Goal: Communication & Community: Ask a question

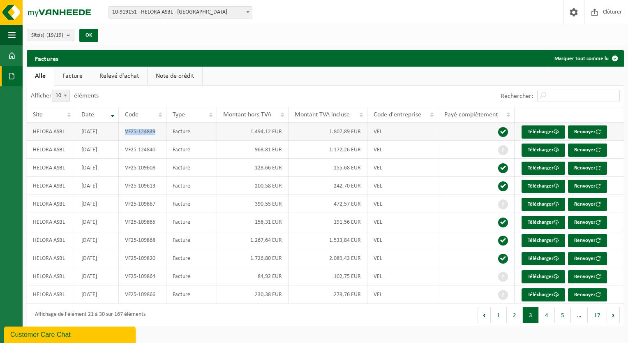
drag, startPoint x: 160, startPoint y: 134, endPoint x: 124, endPoint y: 133, distance: 35.8
click at [124, 133] on td "VF25-124839" at bounding box center [143, 132] width 48 height 18
copy td "VF25-124839"
click at [539, 131] on link "Télécharger" at bounding box center [544, 131] width 44 height 13
click at [535, 131] on link "Télécharger" at bounding box center [544, 131] width 44 height 13
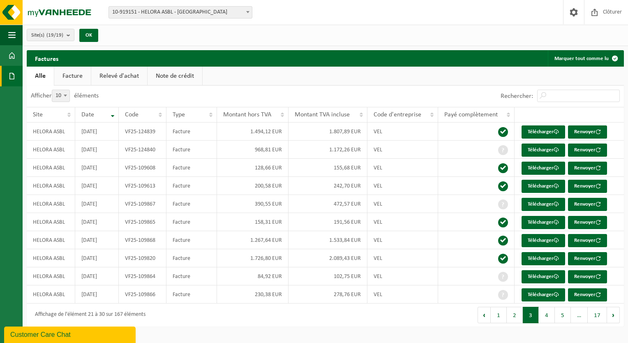
click at [188, 3] on div "Site: 10-855844 - CHUPMB - MONS 10-855687 - CHUPMB - BONNE MAISON DE BOUZANTON …" at bounding box center [314, 12] width 628 height 25
click at [188, 18] on body "Site: 10-855844 - CHUPMB - MONS 10-855687 - CHUPMB - BONNE MAISON DE BOUZANTON …" at bounding box center [314, 167] width 628 height 335
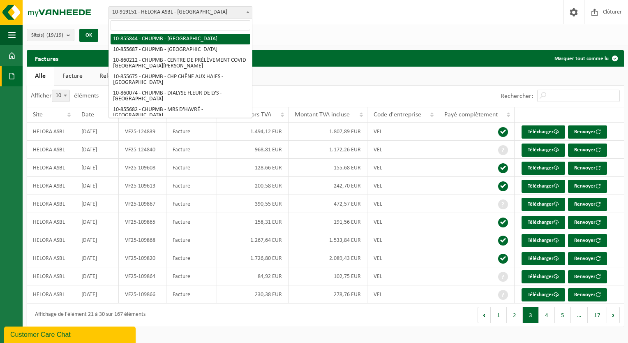
select select "98471"
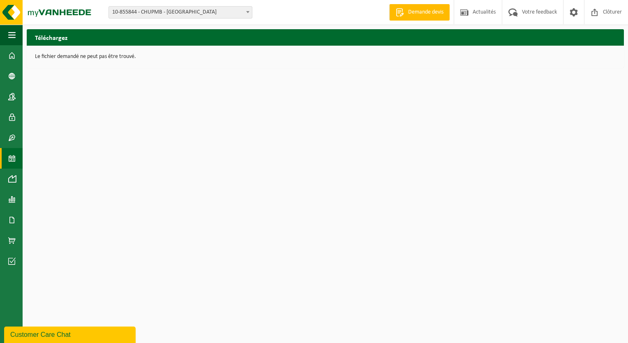
click at [16, 163] on link "Calendrier" at bounding box center [11, 158] width 23 height 21
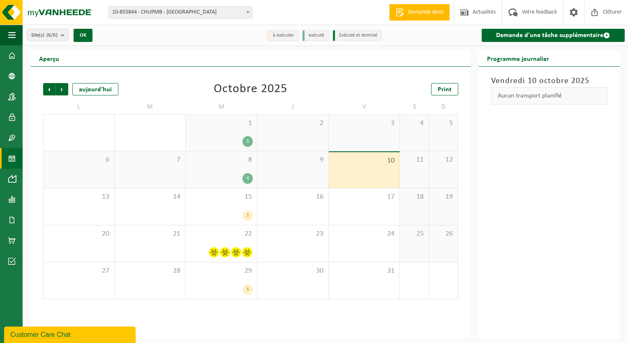
click at [151, 12] on span "10-855844 - CHUPMB - [GEOGRAPHIC_DATA]" at bounding box center [180, 13] width 143 height 12
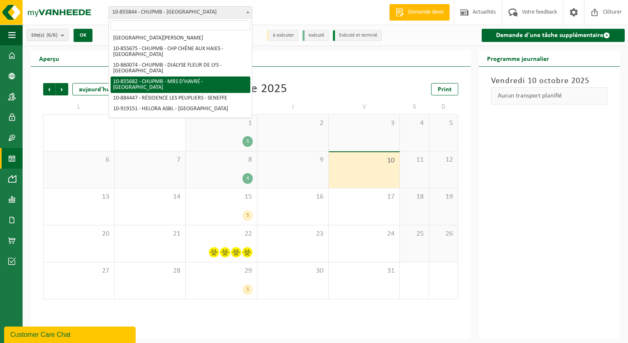
scroll to position [82, 0]
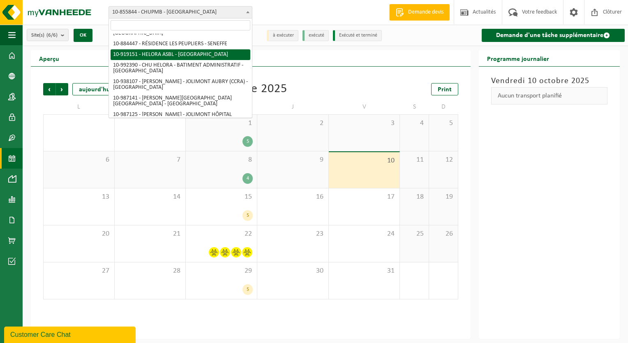
select select "128877"
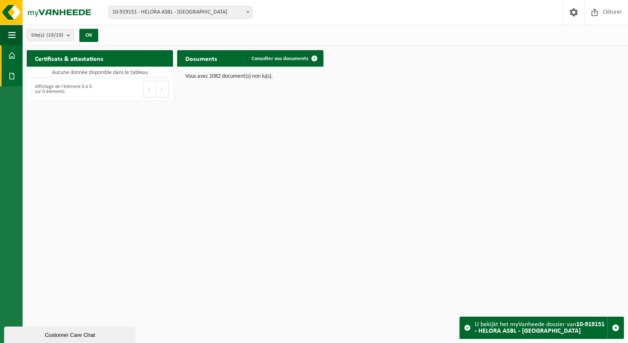
click at [8, 73] on span at bounding box center [11, 76] width 7 height 21
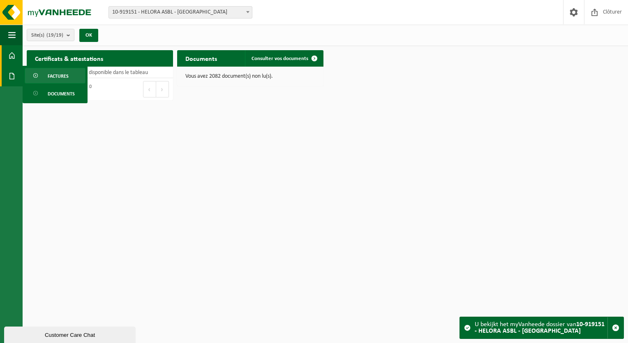
click at [59, 71] on span "Factures" at bounding box center [58, 76] width 21 height 16
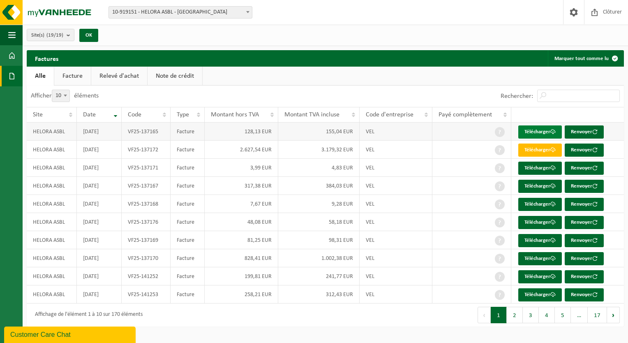
click at [534, 130] on link "Télécharger" at bounding box center [541, 131] width 44 height 13
click at [528, 317] on button "3" at bounding box center [531, 315] width 16 height 16
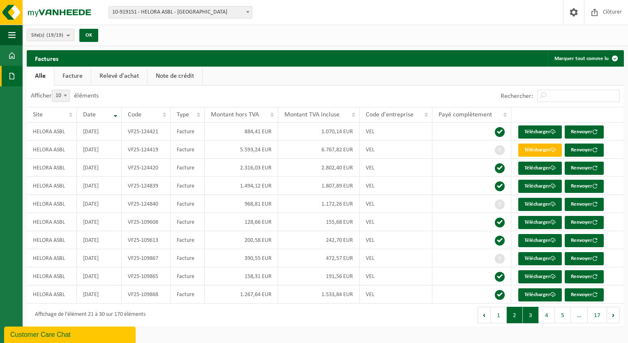
click at [518, 317] on button "2" at bounding box center [515, 315] width 16 height 16
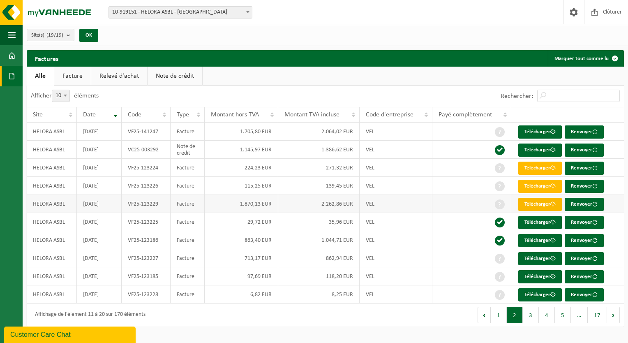
click at [533, 202] on link "Télécharger" at bounding box center [541, 204] width 44 height 13
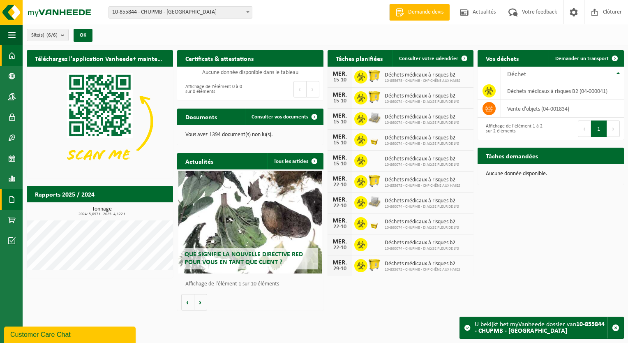
click at [15, 202] on span at bounding box center [11, 199] width 7 height 21
click at [58, 203] on span "Factures" at bounding box center [58, 200] width 21 height 16
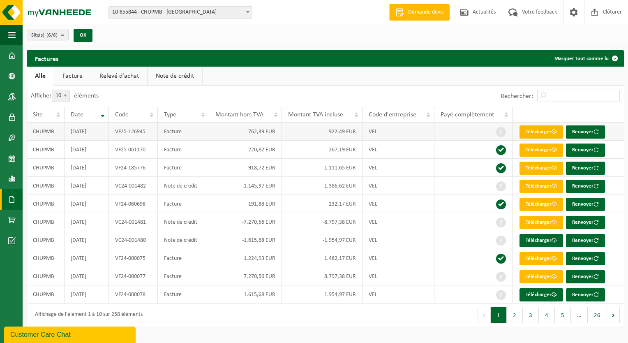
click at [525, 130] on link "Télécharger" at bounding box center [542, 131] width 44 height 13
click at [13, 119] on span at bounding box center [11, 117] width 7 height 21
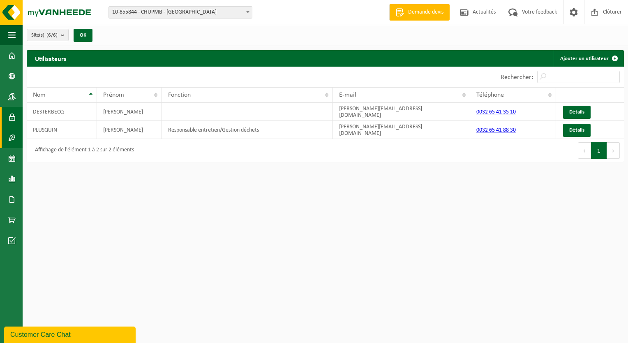
click at [13, 131] on span at bounding box center [11, 137] width 7 height 21
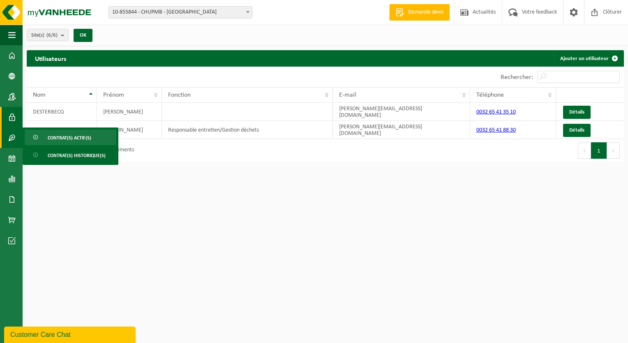
click at [45, 140] on link "Contrat(s) actif(s)" at bounding box center [71, 138] width 92 height 16
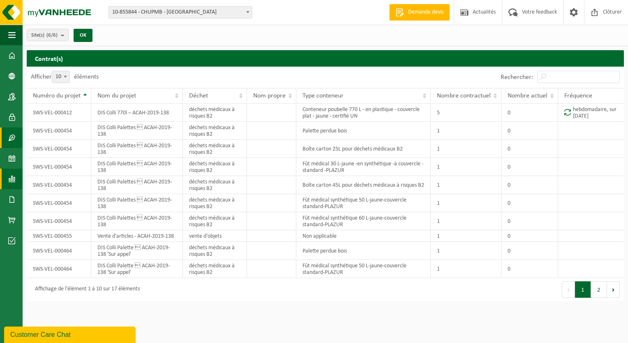
click at [13, 177] on span at bounding box center [11, 179] width 7 height 21
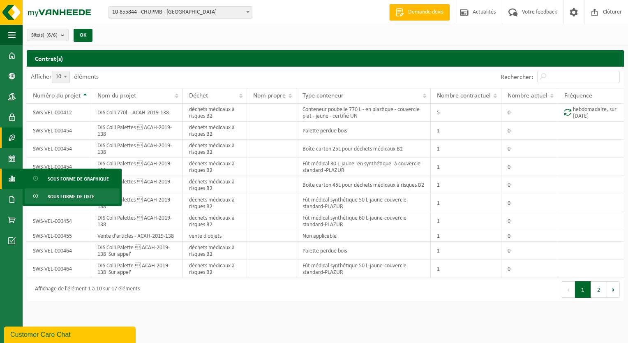
click at [56, 195] on span "Sous forme de liste" at bounding box center [71, 197] width 47 height 16
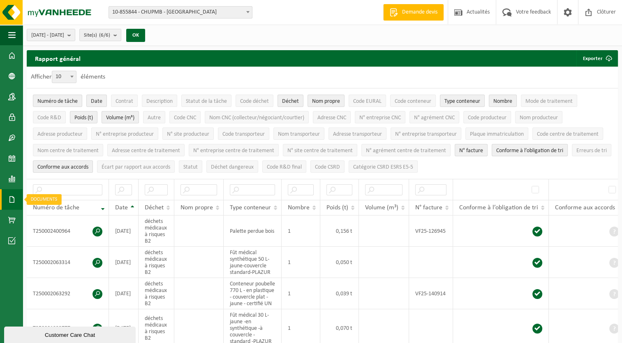
click at [12, 200] on span at bounding box center [11, 199] width 7 height 21
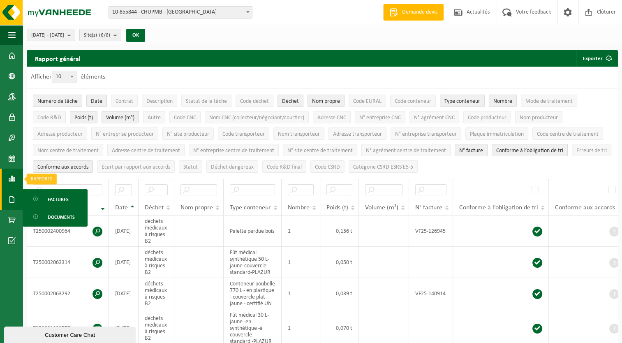
click at [14, 180] on span at bounding box center [11, 179] width 7 height 21
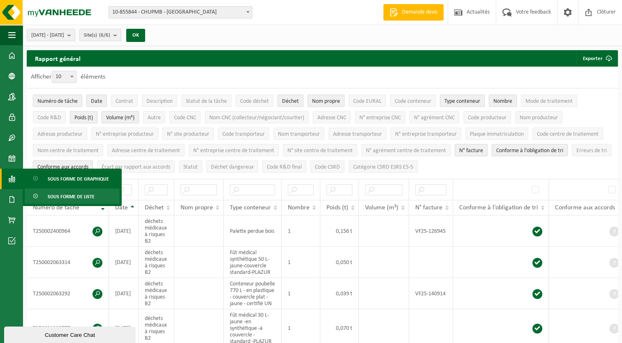
click at [66, 202] on span "Sous forme de liste" at bounding box center [71, 197] width 47 height 16
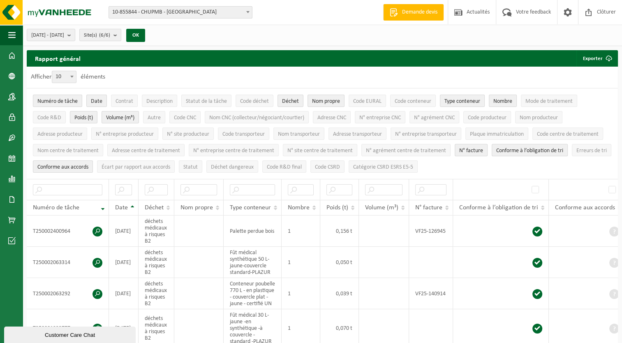
click at [54, 333] on div "Customer Care Chat" at bounding box center [69, 335] width 119 height 6
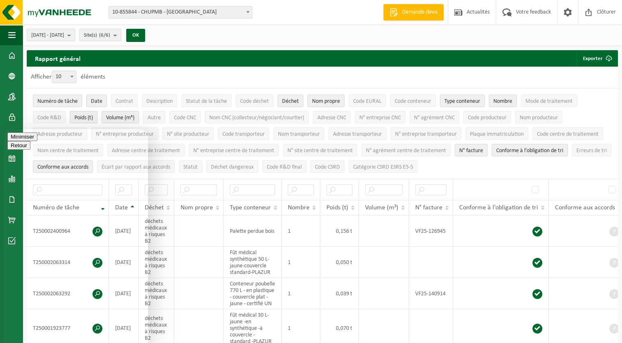
drag, startPoint x: 68, startPoint y: 141, endPoint x: 102, endPoint y: 141, distance: 34.1
click at [102, 141] on div "Retour" at bounding box center [75, 136] width 137 height 9
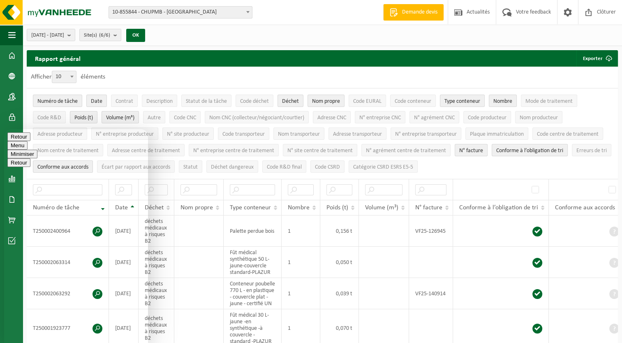
type textarea "Bonjour,"
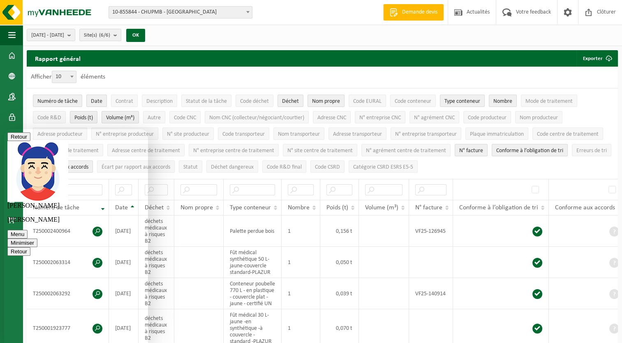
type textarea "pouvez-vous me donner accès aux rapport pour le client [PERSON_NAME]."
type textarea "je ne vois que les factures et pas le détail"
type textarea "ce qui par contre est le cas pour le client CHUPMB Mons"
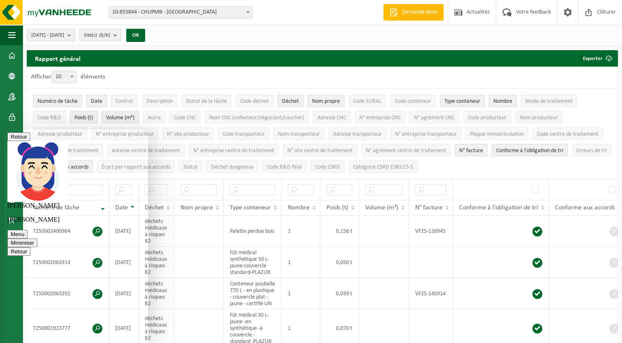
scroll to position [24, 0]
type textarea "autre question, dans les exports reçus par ma collaboratrice qui a les accès po…"
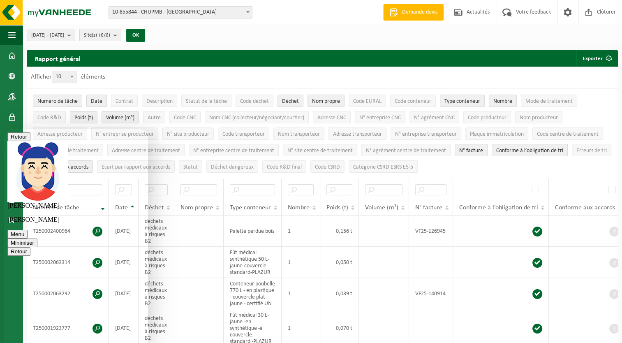
scroll to position [135, 0]
type textarea "est-il possible d'avoir ces champs dans les rapports ou d'avoir des rapports sp…"
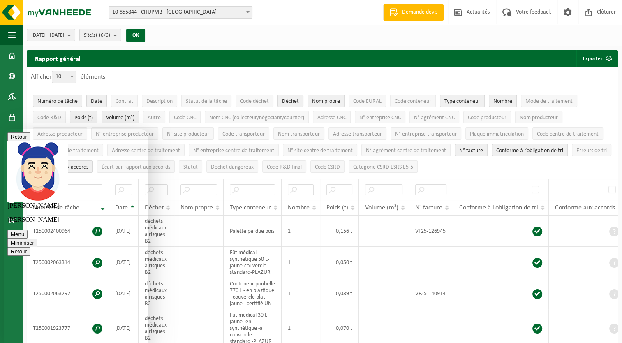
type textarea "oui"
type textarea "cette adresse mail n'est plus la principale mais est encore fonctionnelle."
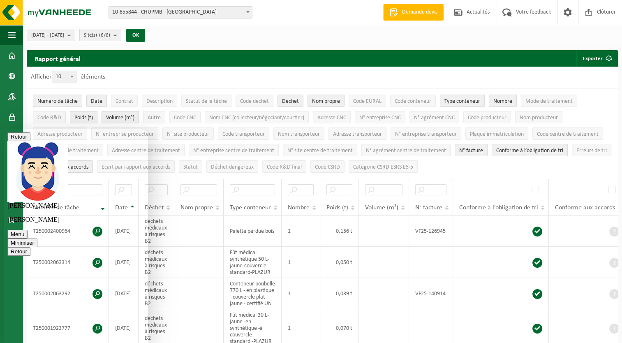
scroll to position [327, 0]
type textarea "depuis le passage sous Helora, l'adresse officielle est devenue julien.iacoviel…"
click at [224, 40] on div "2025-05-01 - 2025-10-10 Mois actuel Mois précédent Les 6 derniers mois Année ac…" at bounding box center [323, 35] width 600 height 21
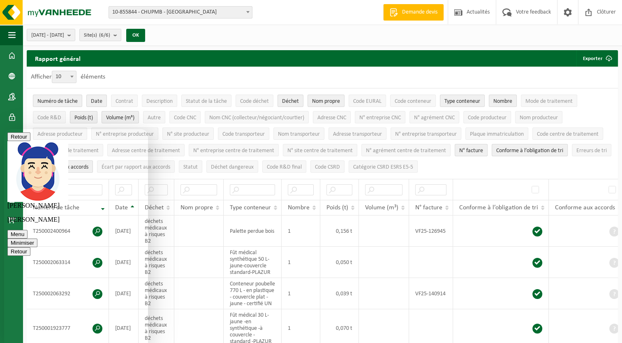
click at [230, 14] on span "10-855844 - CHUPMB - MONS" at bounding box center [180, 13] width 143 height 12
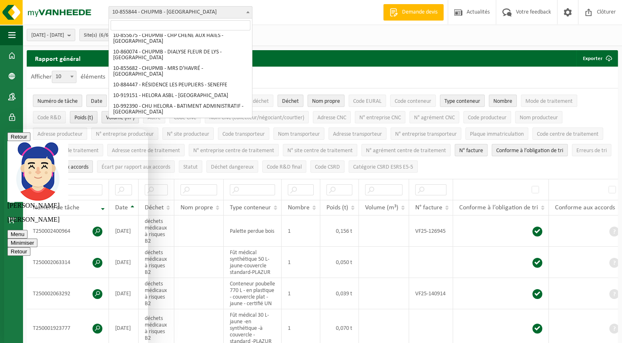
scroll to position [41, 0]
select select "128877"
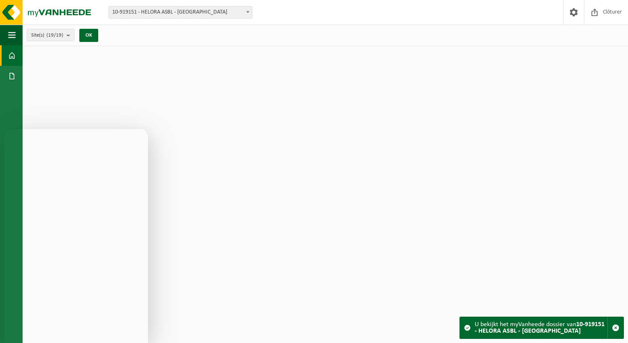
scroll to position [379, 0]
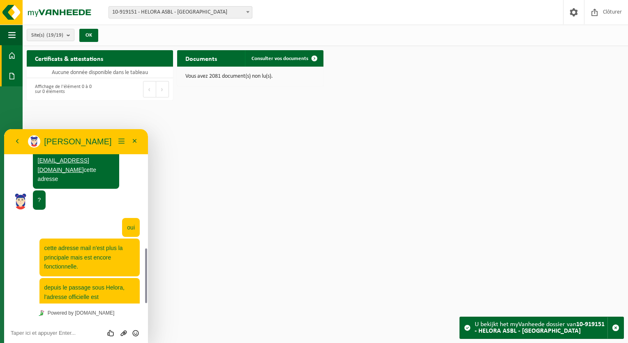
click at [9, 74] on span at bounding box center [11, 76] width 7 height 21
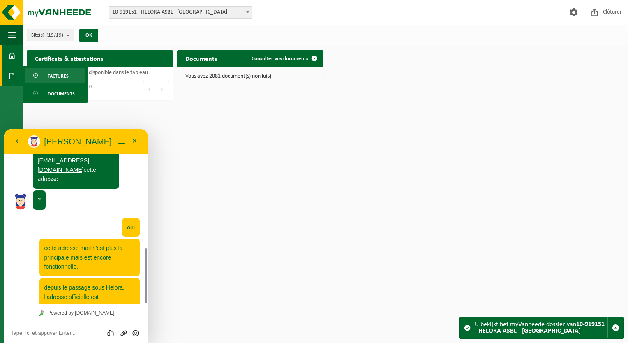
click at [57, 76] on span "Factures" at bounding box center [58, 76] width 21 height 16
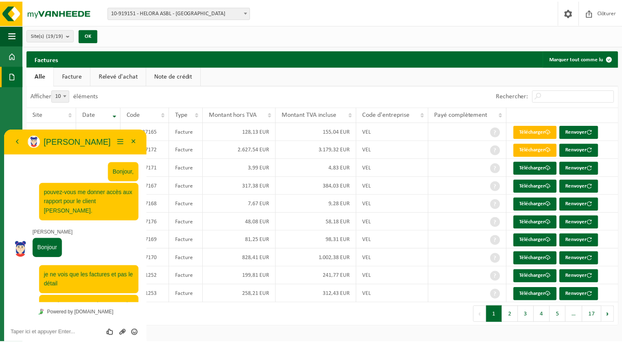
scroll to position [379, 0]
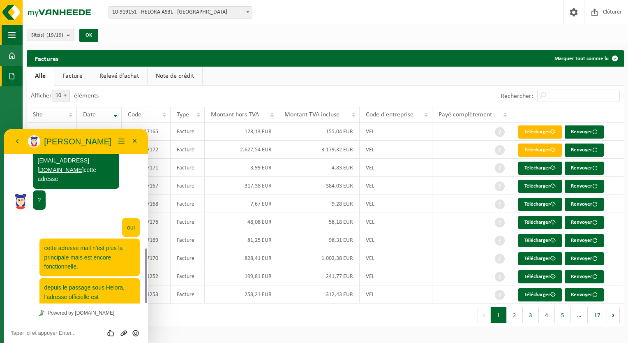
click at [5, 39] on button "Navigation" at bounding box center [11, 35] width 23 height 21
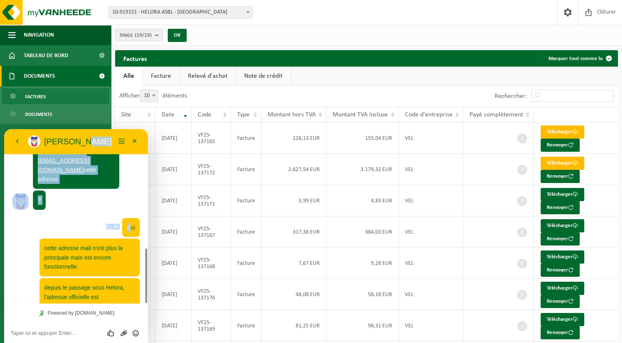
drag, startPoint x: 93, startPoint y: 139, endPoint x: 130, endPoint y: 199, distance: 71.1
click at [130, 199] on div "Retour [PERSON_NAME] Minimiser Retour Powered by [DOMAIN_NAME] Évaluez cette co…" at bounding box center [76, 236] width 144 height 214
click at [13, 142] on button "Retour" at bounding box center [17, 141] width 13 height 12
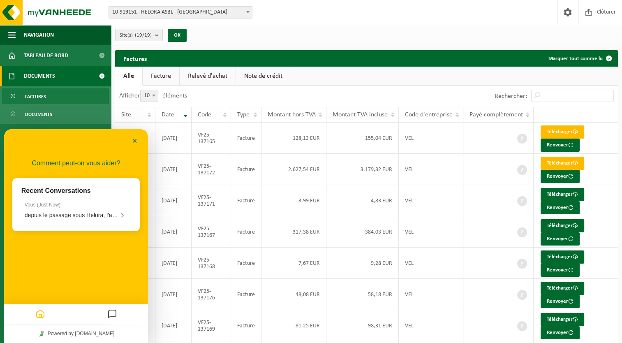
scroll to position [359, 0]
click at [76, 188] on p "Recent Conversations" at bounding box center [75, 190] width 109 height 7
click at [63, 221] on li "Vous ( Just Now ) depuis le passage sous Helora, l'adresse officielle est deven…" at bounding box center [75, 211] width 109 height 24
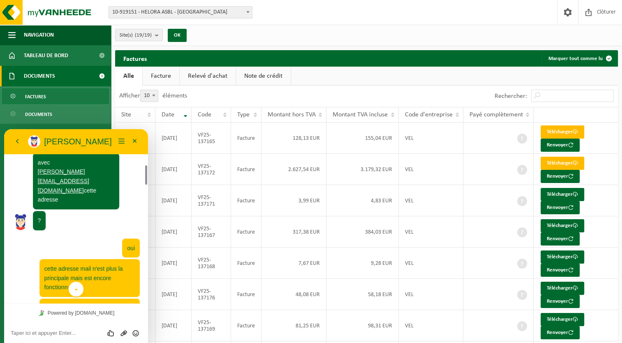
scroll to position [379, 0]
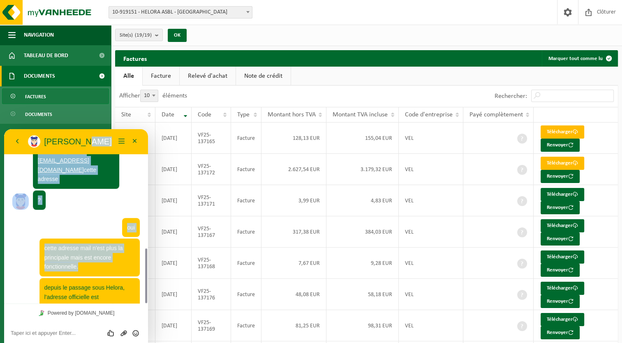
drag, startPoint x: 90, startPoint y: 144, endPoint x: 220, endPoint y: 202, distance: 142.6
click at [148, 202] on html "Retour Aurélie Aurélie Menu Minimiser Retour Powered by tawk.to Évaluez cette c…" at bounding box center [76, 236] width 144 height 214
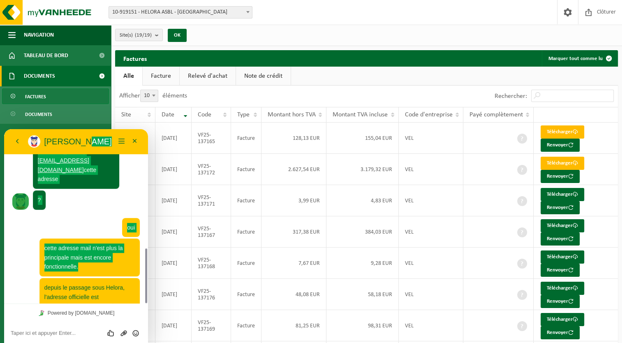
click at [263, 34] on div "Site(s) (19/19) Tout sélectionner Tout désélectionner HELORA ASBL - MONS CHU HE…" at bounding box center [366, 35] width 511 height 21
click at [24, 50] on span "Tableau de bord" at bounding box center [46, 55] width 44 height 21
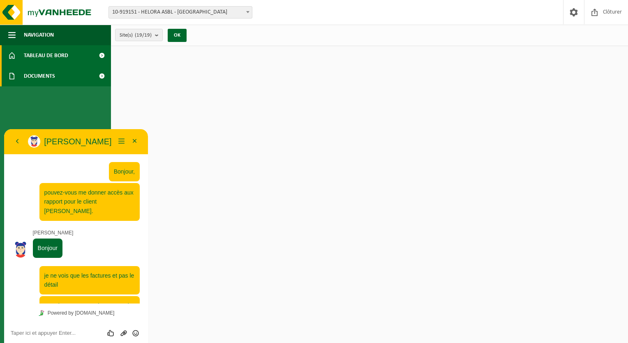
scroll to position [379, 0]
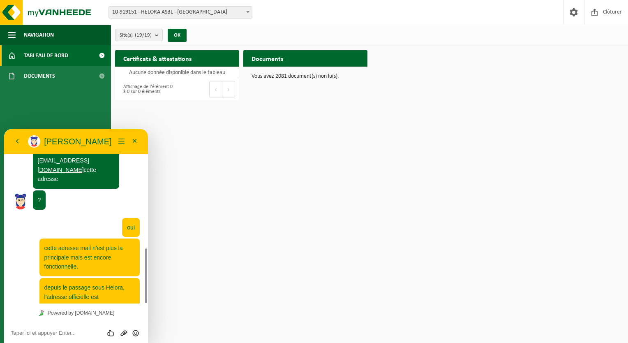
click at [142, 19] on div "Site: 10-855844 - CHUPMB - [GEOGRAPHIC_DATA] 10-855687 - CHUPMB - [GEOGRAPHIC_D…" at bounding box center [314, 12] width 628 height 25
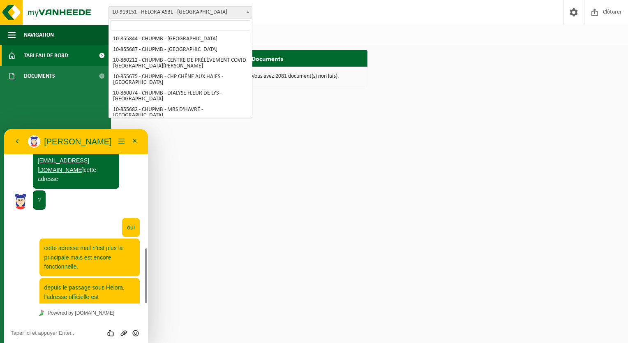
click at [145, 12] on span "10-919151 - HELORA ASBL - [GEOGRAPHIC_DATA]" at bounding box center [180, 13] width 143 height 12
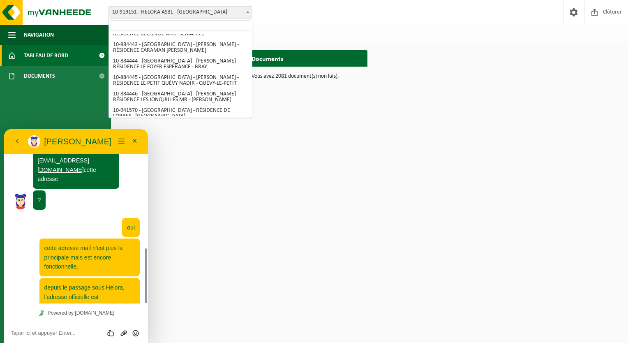
scroll to position [0, 0]
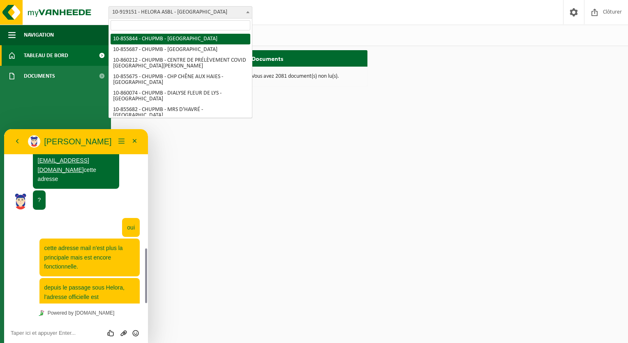
select select "98471"
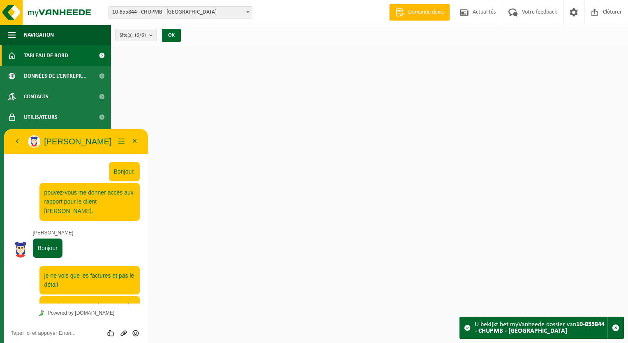
scroll to position [379, 0]
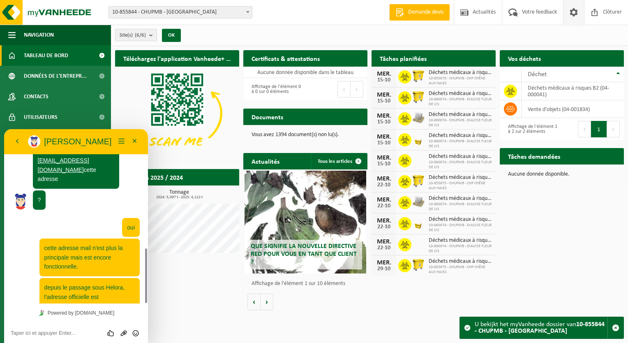
click at [571, 11] on span at bounding box center [574, 12] width 12 height 24
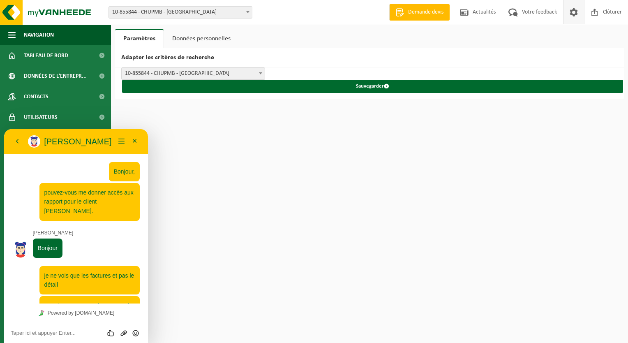
scroll to position [379, 0]
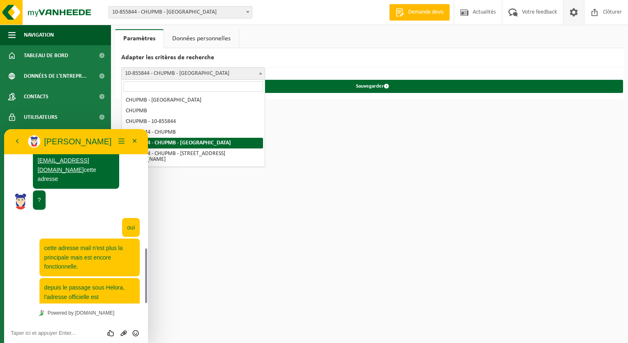
click at [256, 73] on span "10-855844 - CHUPMB - MONS" at bounding box center [193, 74] width 143 height 12
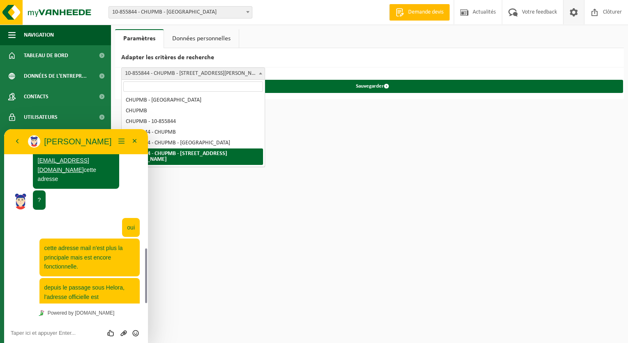
click at [207, 74] on span "10-855844 - CHUPMB - 7000 MONS, BOULEVARD KENNEDY 2" at bounding box center [193, 74] width 143 height 12
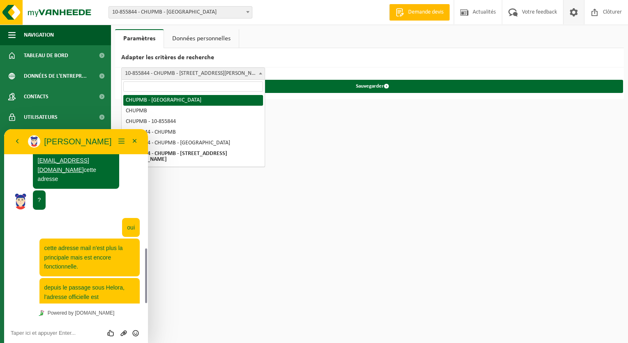
select select "0"
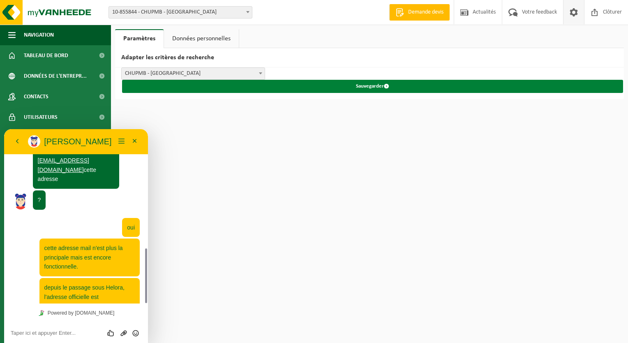
click at [187, 81] on button "Sauvegarder" at bounding box center [372, 86] width 501 height 13
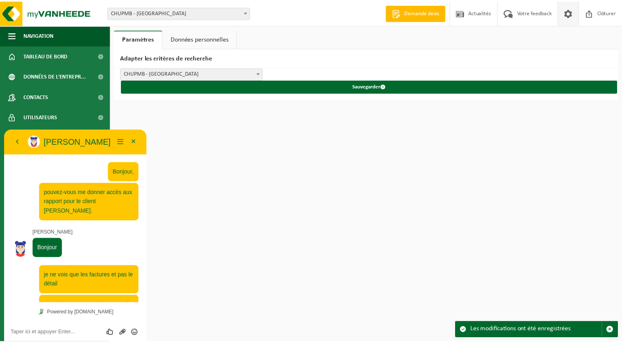
scroll to position [379, 0]
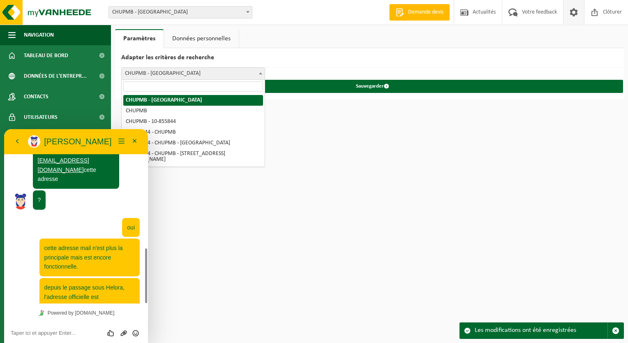
drag, startPoint x: 191, startPoint y: 72, endPoint x: 191, endPoint y: 76, distance: 4.1
click at [192, 73] on span "CHUPMB - [GEOGRAPHIC_DATA]" at bounding box center [193, 74] width 143 height 12
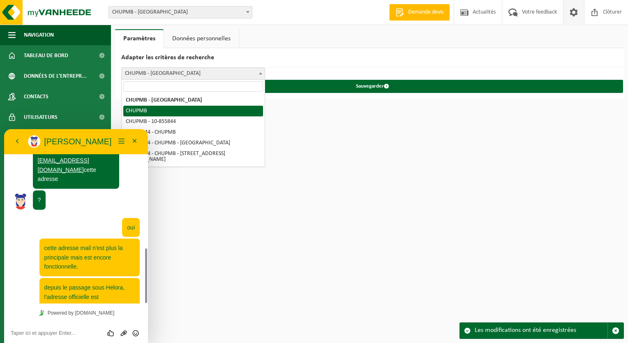
select select "1"
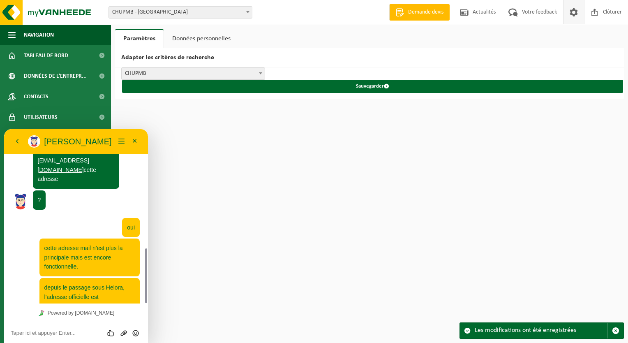
click at [203, 35] on link "Données personnelles" at bounding box center [201, 38] width 75 height 19
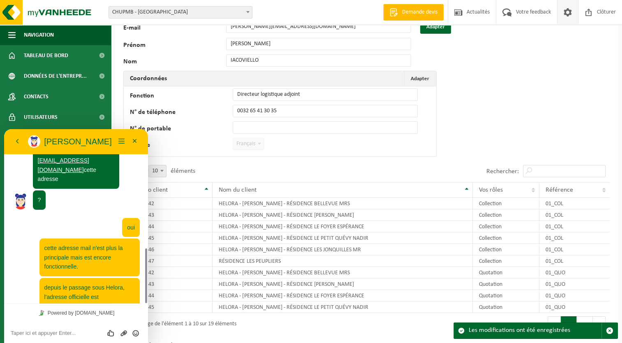
scroll to position [77, 0]
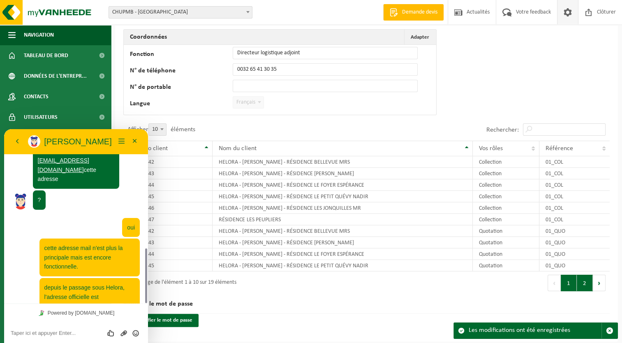
click at [581, 279] on button "2" at bounding box center [585, 283] width 16 height 16
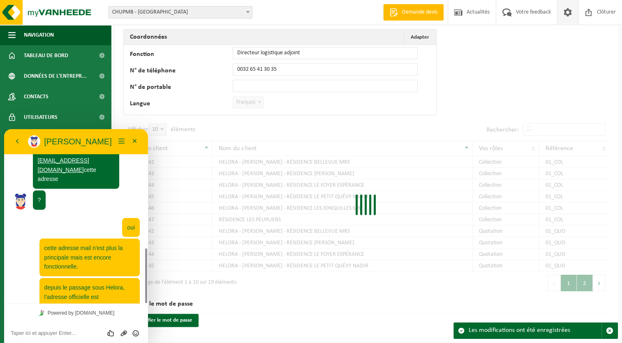
scroll to position [72, 0]
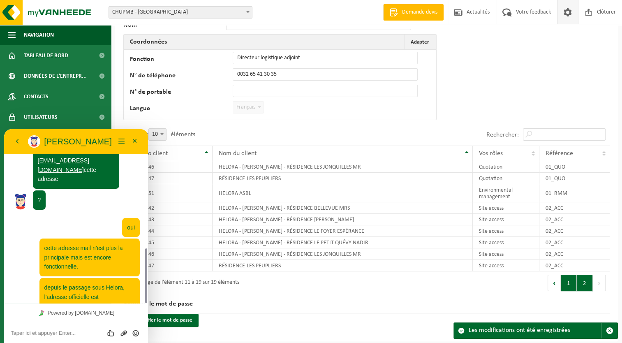
click at [566, 280] on button "1" at bounding box center [569, 283] width 16 height 16
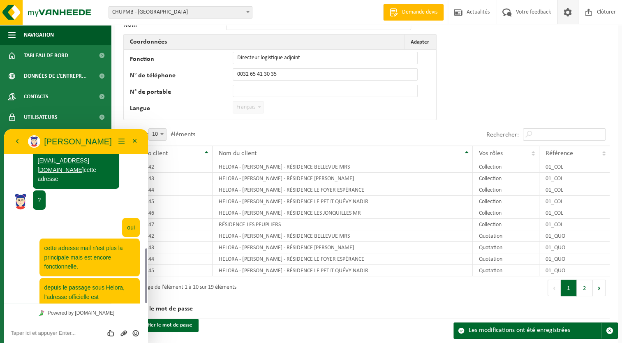
click at [566, 280] on button "1" at bounding box center [569, 288] width 16 height 16
click at [582, 285] on button "2" at bounding box center [585, 288] width 16 height 16
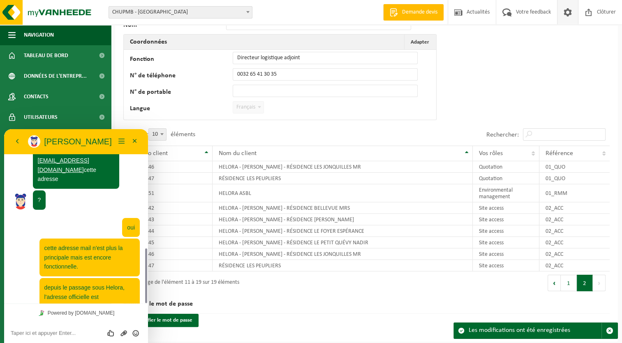
click at [581, 285] on button "2" at bounding box center [585, 283] width 16 height 16
click at [568, 284] on button "1" at bounding box center [569, 283] width 16 height 16
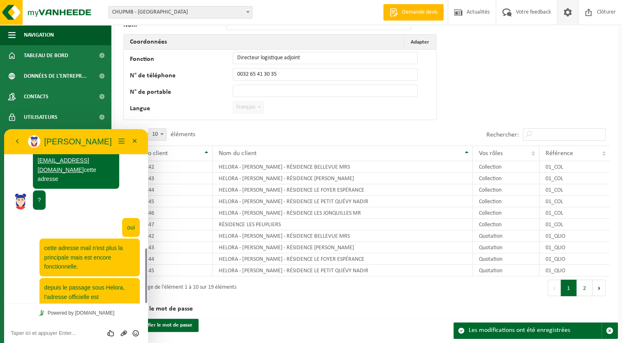
click at [568, 284] on button "1" at bounding box center [569, 288] width 16 height 16
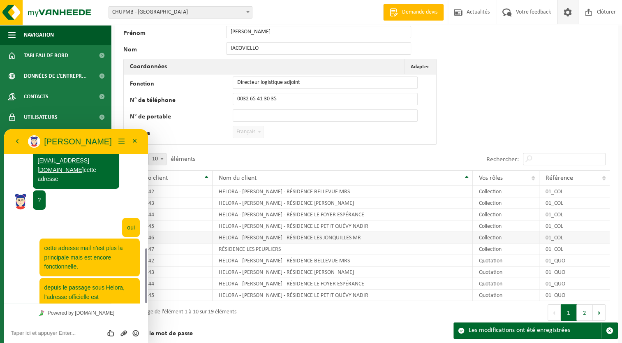
scroll to position [77, 0]
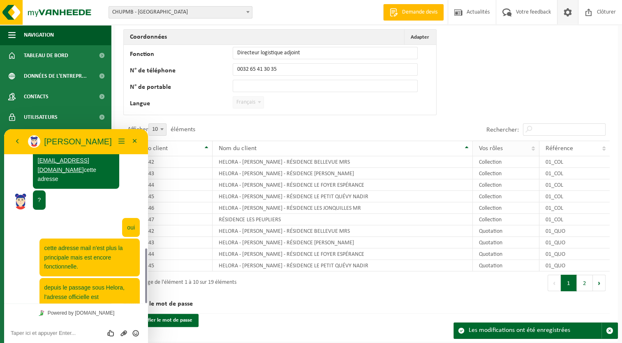
click at [533, 149] on th "Vos rôles" at bounding box center [506, 149] width 67 height 16
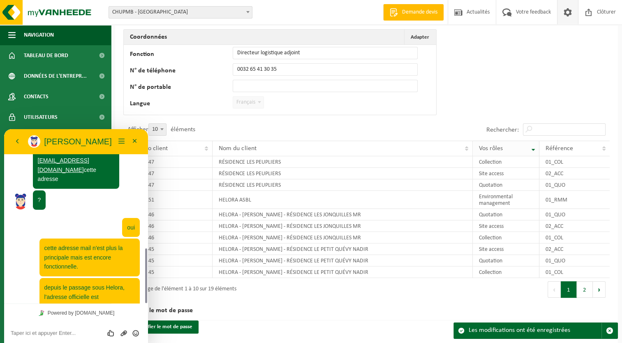
click at [533, 144] on th "Vos rôles" at bounding box center [506, 149] width 67 height 16
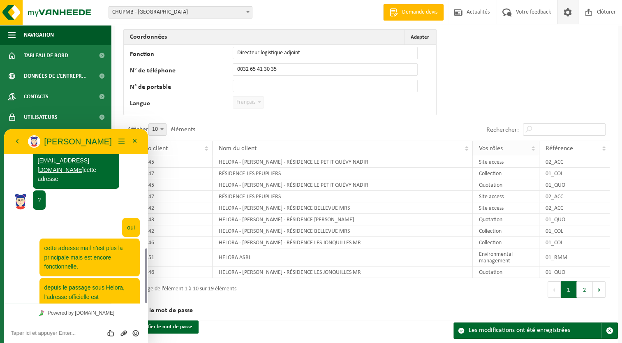
click at [490, 145] on span "Vos rôles" at bounding box center [491, 148] width 24 height 7
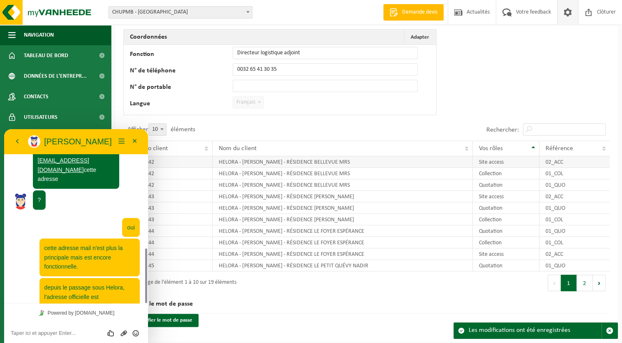
click at [300, 162] on td "HELORA - AMBROISE PARÉ - RÉSIDENCE BELLEVUE MRS" at bounding box center [343, 162] width 260 height 12
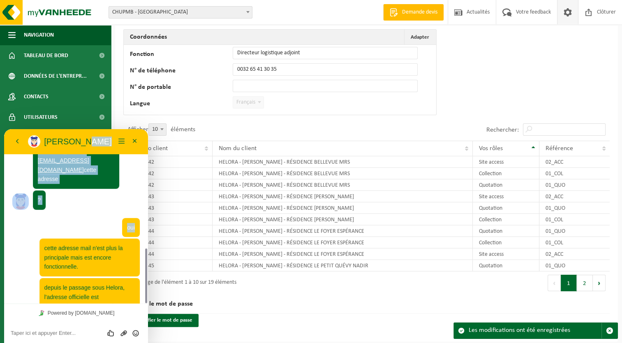
drag, startPoint x: 76, startPoint y: 150, endPoint x: 93, endPoint y: 189, distance: 42.9
click at [93, 189] on div "Retour Aurélie Aurélie Menu Minimiser Retour Powered by tawk.to Évaluez cette c…" at bounding box center [76, 236] width 144 height 214
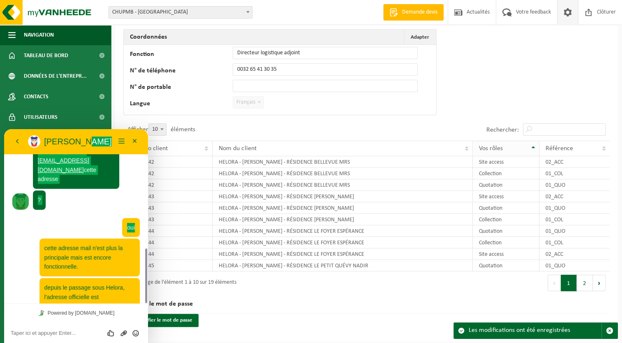
click at [513, 147] on div "Vos rôles" at bounding box center [504, 148] width 50 height 7
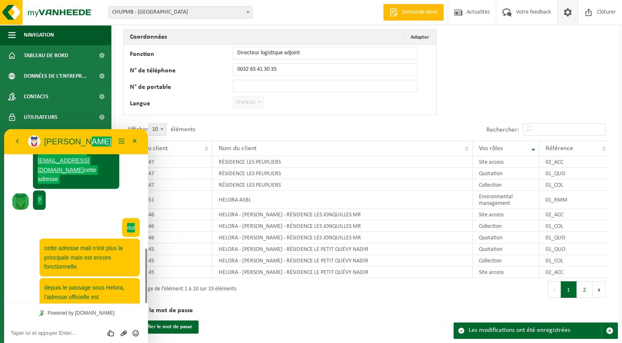
click at [513, 147] on div "Vos rôles" at bounding box center [504, 148] width 50 height 7
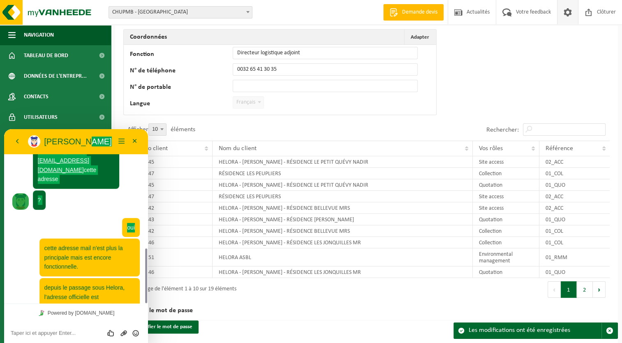
click at [513, 147] on div "Vos rôles" at bounding box center [504, 148] width 50 height 7
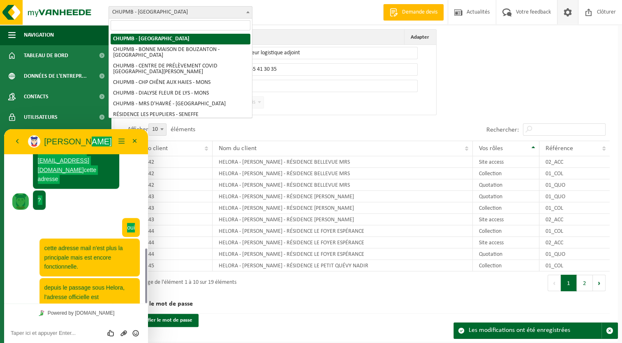
click at [153, 11] on span "CHUPMB - [GEOGRAPHIC_DATA]" at bounding box center [180, 13] width 143 height 12
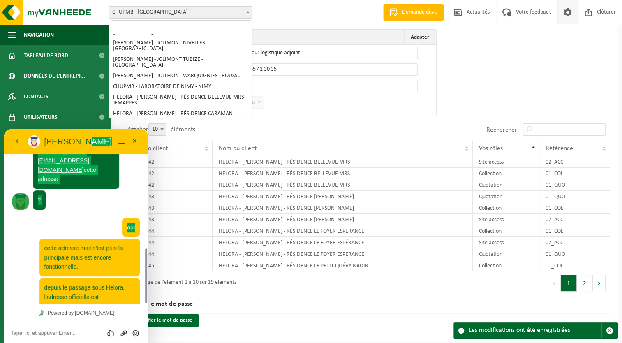
scroll to position [202, 0]
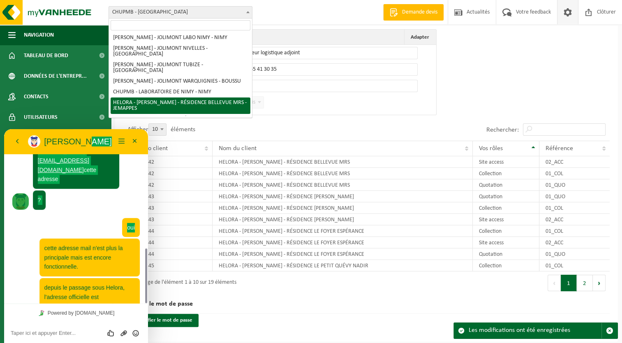
select select "111916"
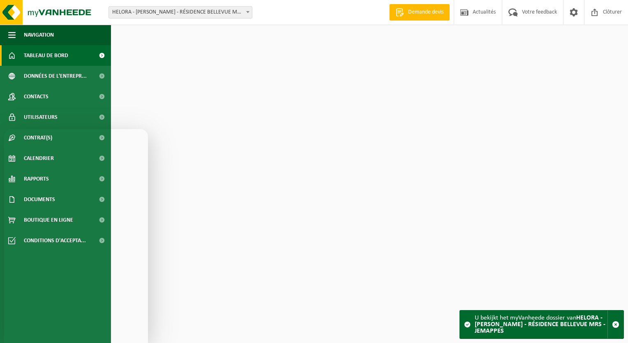
scroll to position [379, 0]
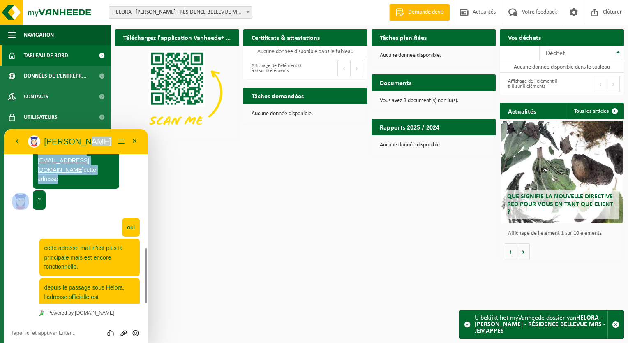
drag, startPoint x: 76, startPoint y: 139, endPoint x: 169, endPoint y: 148, distance: 94.2
click at [148, 148] on html "Retour [PERSON_NAME] Minimiser Retour Powered by [DOMAIN_NAME] Évaluez cette co…" at bounding box center [76, 236] width 144 height 214
drag, startPoint x: 165, startPoint y: 19, endPoint x: 200, endPoint y: 139, distance: 124.6
click at [225, 150] on div "Téléchargez l'application Vanheede+ maintenant! Cachez Certificats & attestatio…" at bounding box center [369, 144] width 513 height 239
click at [13, 139] on button "Retour" at bounding box center [17, 141] width 13 height 12
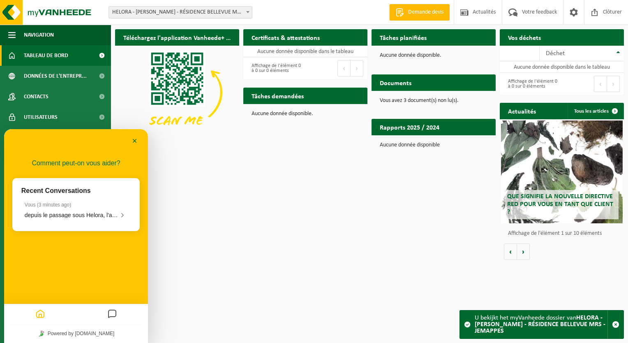
scroll to position [0, 0]
click at [81, 212] on span "depuis le passage sous Helora, l'adresse officielle est devenue [EMAIL_ADDRESS]…" at bounding box center [229, 215] width 408 height 7
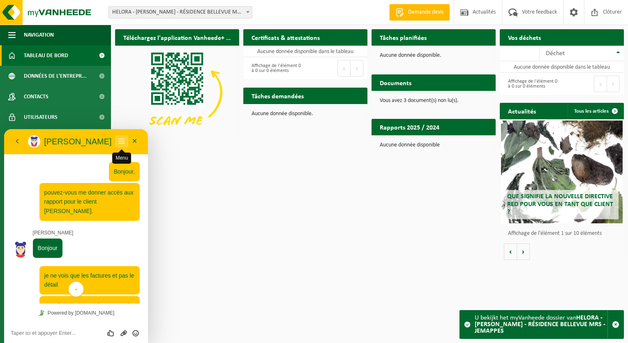
click at [123, 142] on button "Menu" at bounding box center [121, 141] width 13 height 12
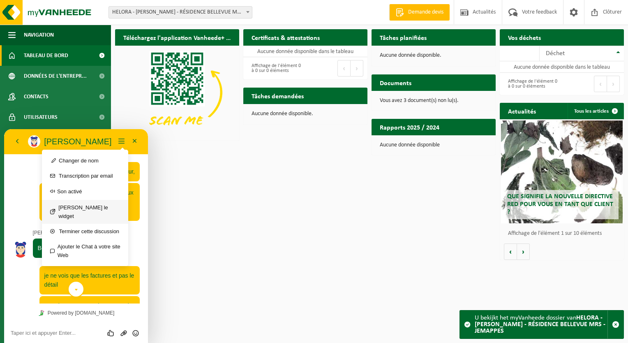
click at [90, 205] on button "[PERSON_NAME] le widget" at bounding box center [85, 212] width 86 height 24
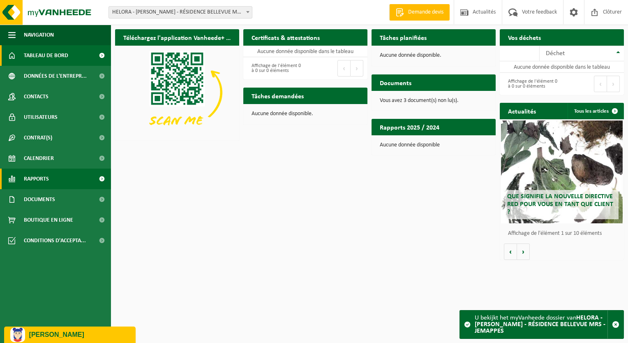
click at [45, 183] on span "Rapports" at bounding box center [36, 179] width 25 height 21
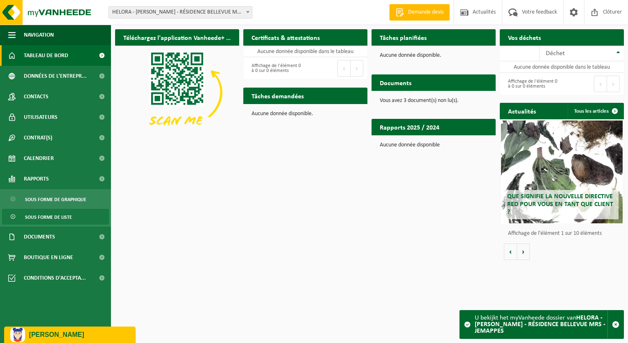
click at [48, 214] on span "Sous forme de liste" at bounding box center [48, 217] width 47 height 16
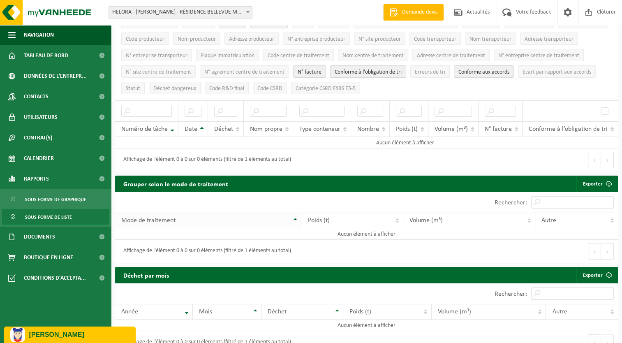
scroll to position [68, 0]
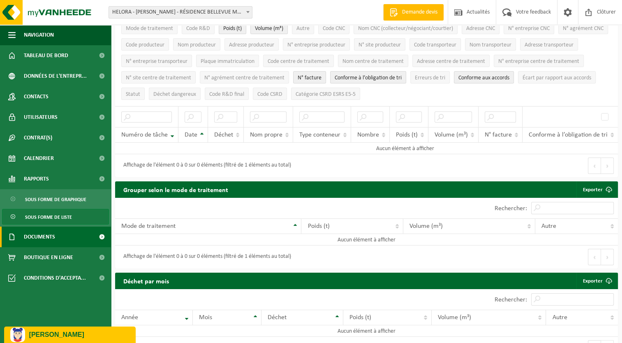
click at [36, 240] on span "Documents" at bounding box center [39, 237] width 31 height 21
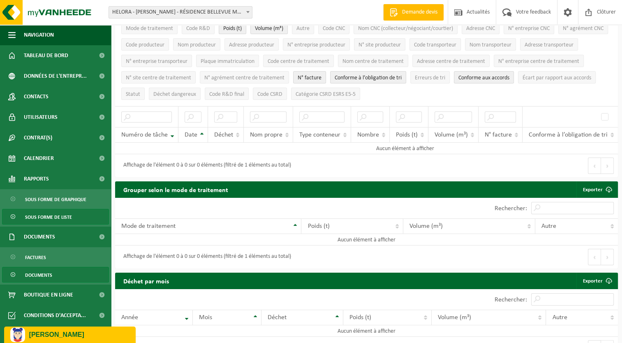
click at [50, 274] on span "Documents" at bounding box center [38, 275] width 27 height 16
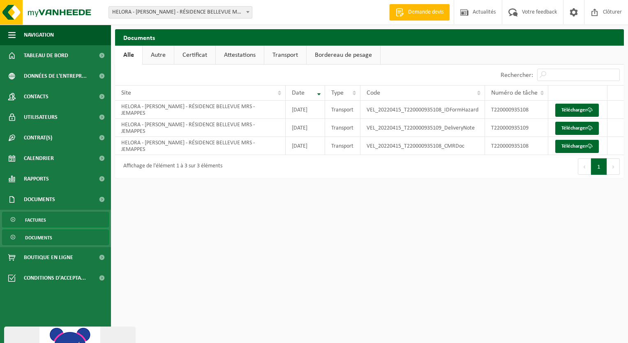
click at [31, 218] on span "Factures" at bounding box center [35, 220] width 21 height 16
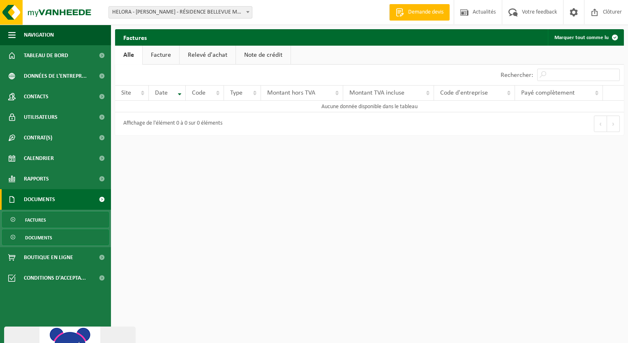
click at [32, 240] on span "Documents" at bounding box center [38, 238] width 27 height 16
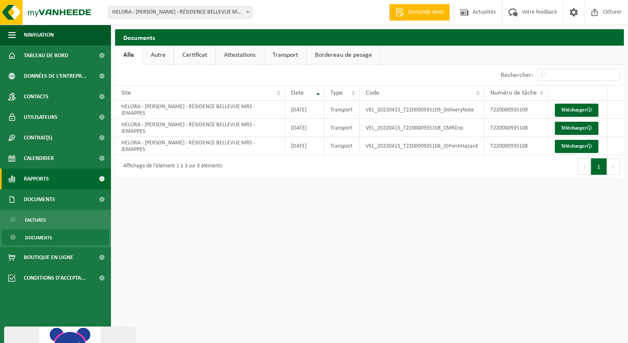
click at [49, 183] on span "Rapports" at bounding box center [36, 179] width 25 height 21
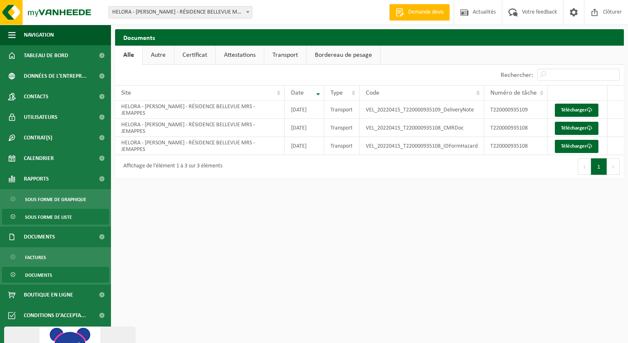
click at [53, 211] on span "Sous forme de liste" at bounding box center [48, 217] width 47 height 16
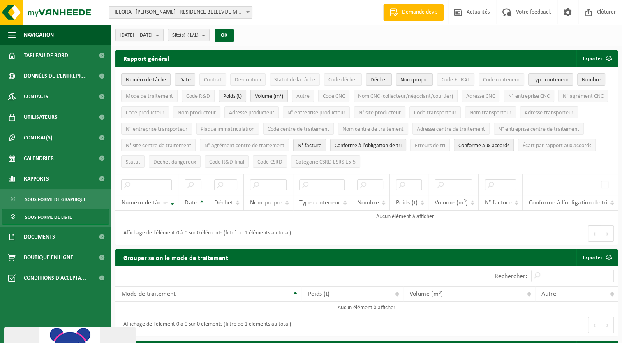
click at [163, 37] on b "submit" at bounding box center [159, 35] width 7 height 12
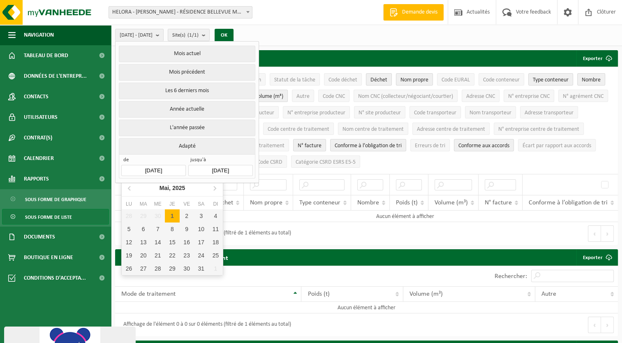
click at [133, 166] on input "2025-05-01" at bounding box center [153, 170] width 64 height 11
click at [130, 189] on icon at bounding box center [129, 188] width 2 height 4
click at [130, 189] on icon at bounding box center [129, 187] width 13 height 13
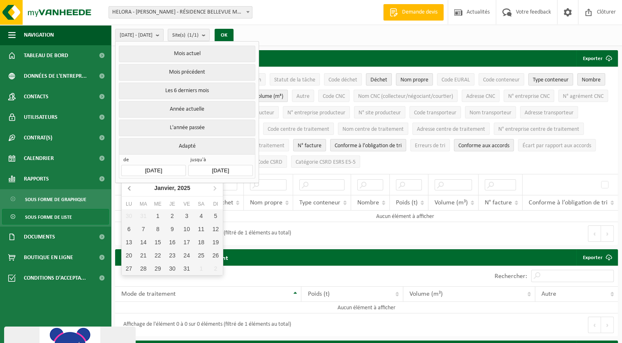
click at [130, 189] on icon at bounding box center [129, 187] width 13 height 13
click at [126, 190] on icon at bounding box center [129, 187] width 13 height 13
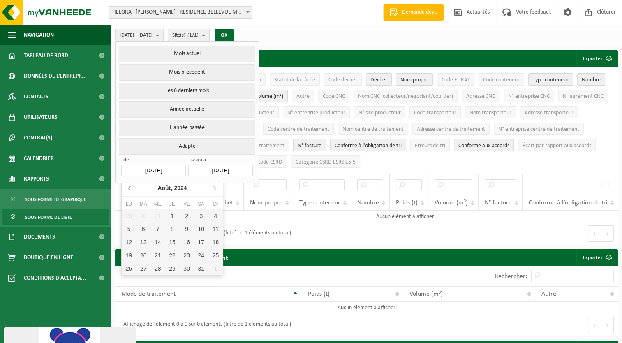
click at [125, 190] on icon at bounding box center [129, 187] width 13 height 13
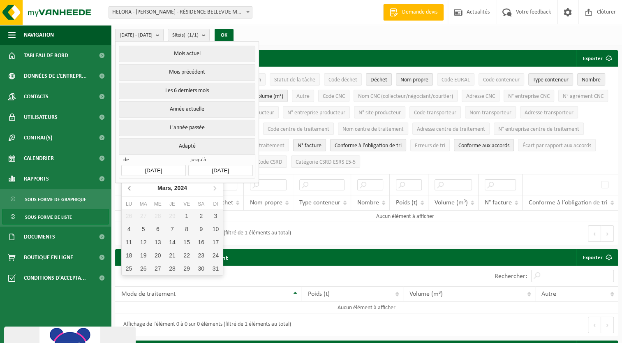
click at [125, 190] on icon at bounding box center [129, 187] width 13 height 13
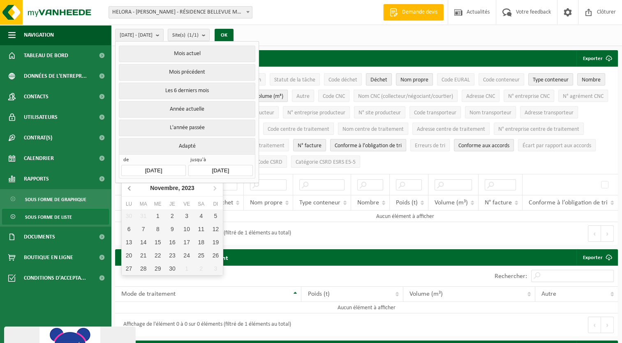
click at [125, 190] on icon at bounding box center [129, 187] width 13 height 13
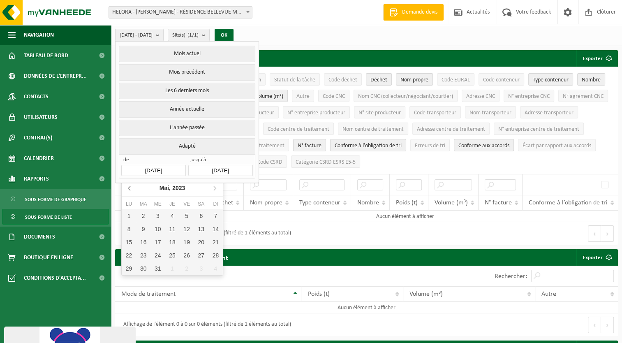
click at [125, 190] on icon at bounding box center [129, 187] width 13 height 13
click at [125, 191] on icon at bounding box center [129, 187] width 13 height 13
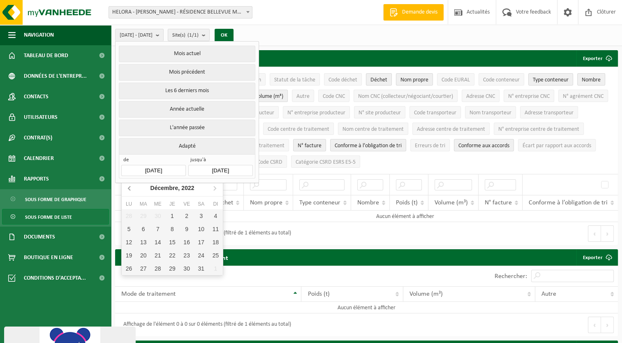
click at [125, 191] on icon at bounding box center [129, 187] width 13 height 13
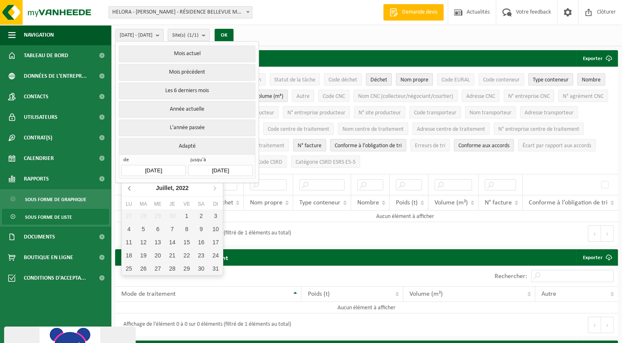
click at [125, 191] on icon at bounding box center [129, 187] width 13 height 13
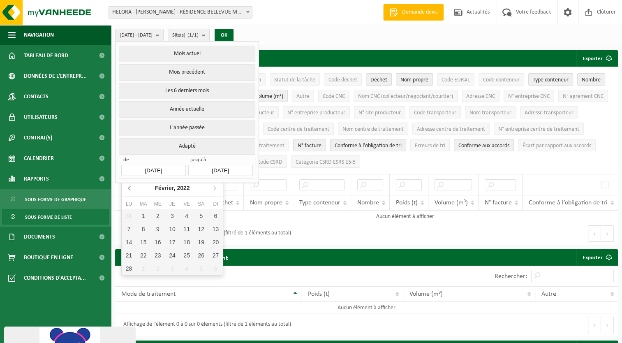
click at [125, 191] on icon at bounding box center [129, 187] width 13 height 13
click at [206, 218] on div "1" at bounding box center [201, 215] width 14 height 13
type input "2022-01-01"
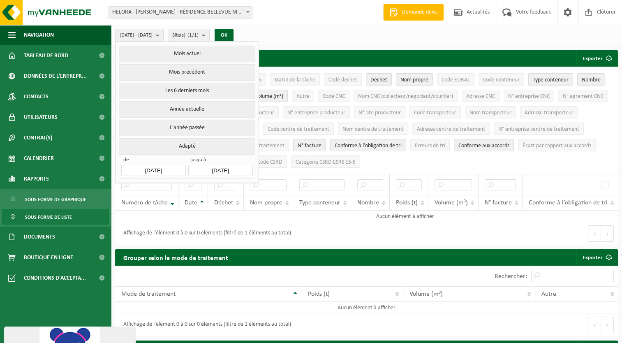
click at [229, 166] on input "2025-10-10" at bounding box center [220, 170] width 64 height 11
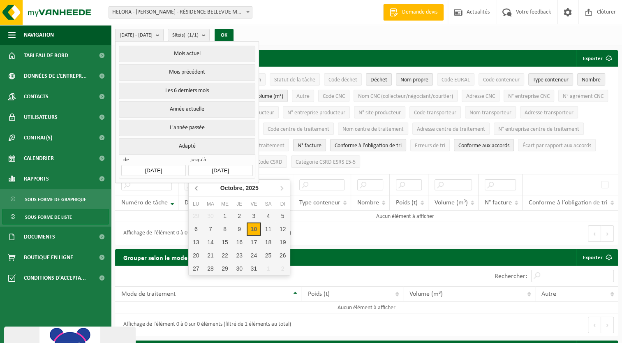
click at [197, 188] on icon at bounding box center [196, 187] width 13 height 13
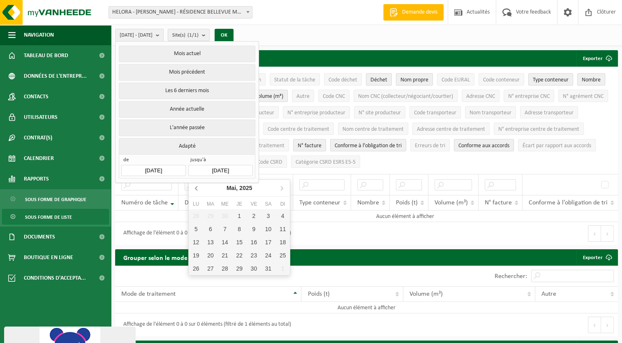
click at [197, 188] on icon at bounding box center [196, 187] width 13 height 13
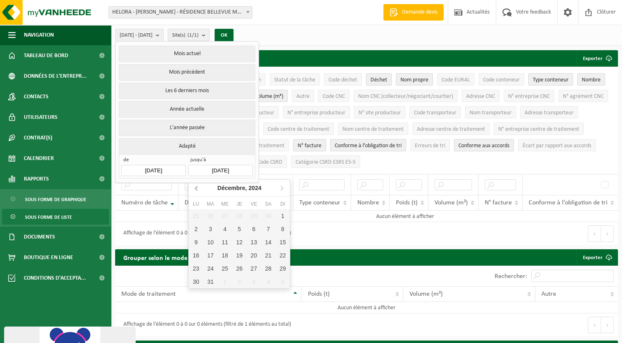
click at [197, 188] on icon at bounding box center [196, 187] width 13 height 13
click at [197, 187] on icon at bounding box center [196, 188] width 2 height 4
click at [197, 186] on icon at bounding box center [196, 188] width 2 height 4
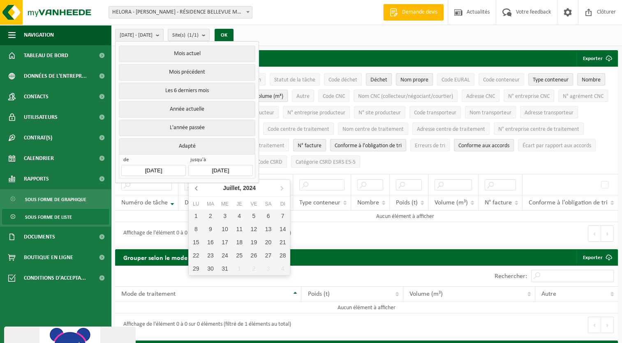
click at [197, 186] on icon at bounding box center [196, 188] width 2 height 4
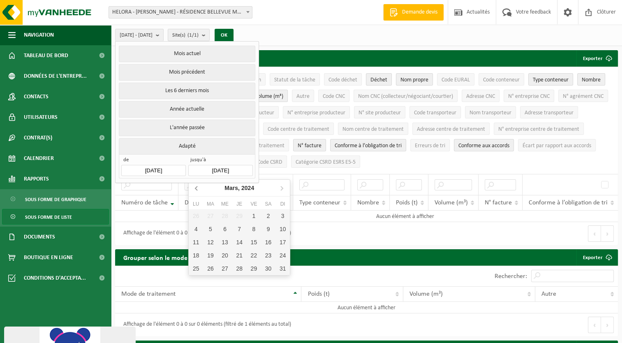
click at [197, 186] on icon at bounding box center [196, 188] width 2 height 4
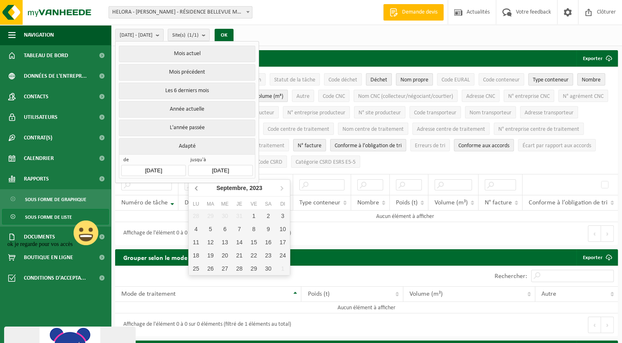
click at [197, 186] on icon at bounding box center [196, 188] width 2 height 4
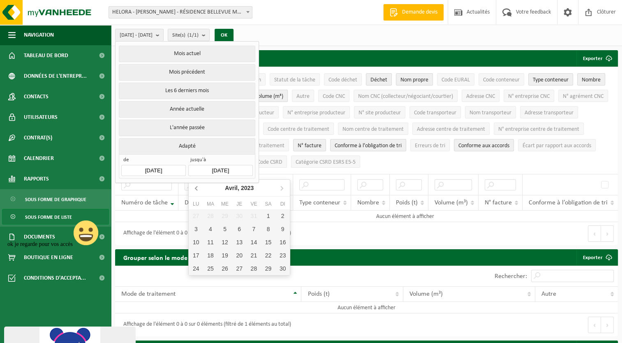
click at [197, 186] on icon at bounding box center [196, 188] width 2 height 4
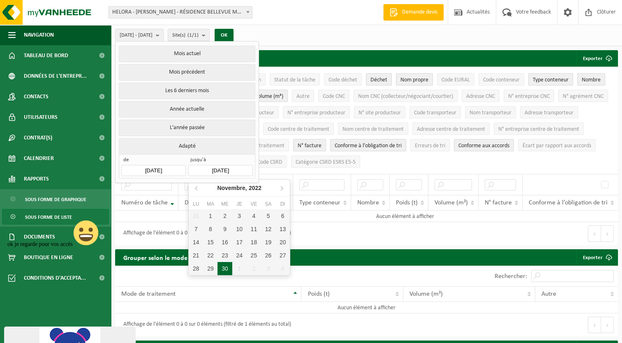
click at [222, 270] on div "30" at bounding box center [225, 268] width 14 height 13
type input "2022-11-30"
type input "2022-01-01"
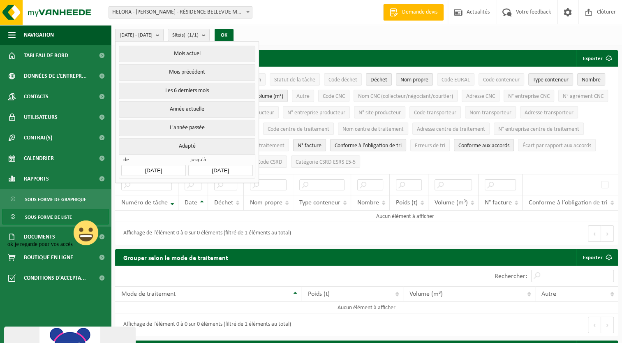
click at [299, 46] on div "2022-01-01 - 2022-11-30 Mois actuel Mois précédent Les 6 derniers mois Année ac…" at bounding box center [311, 307] width 622 height 614
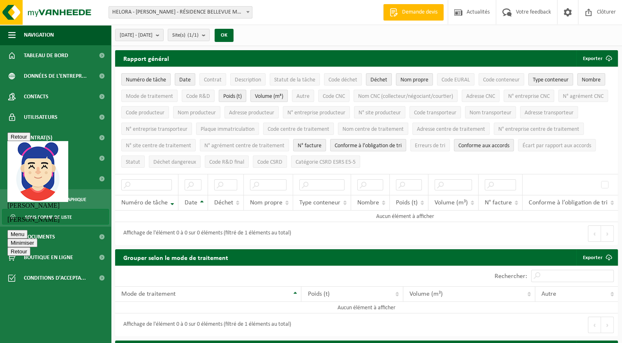
scroll to position [423, 0]
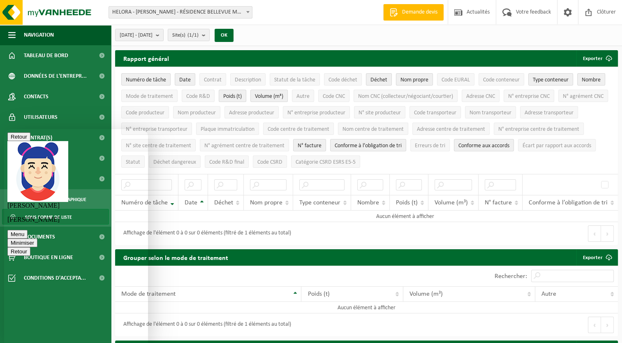
type textarea "est-ce qu'un export en Excel des données financières sera possible ?"
drag, startPoint x: 147, startPoint y: 288, endPoint x: 164, endPoint y: 197, distance: 92.8
click at [148, 197] on html "Retour Aurélie Aurélie Menu Minimiser Retour Powered by tawk.to Évaluez cette c…" at bounding box center [76, 236] width 144 height 214
drag, startPoint x: 146, startPoint y: 269, endPoint x: 149, endPoint y: 243, distance: 26.1
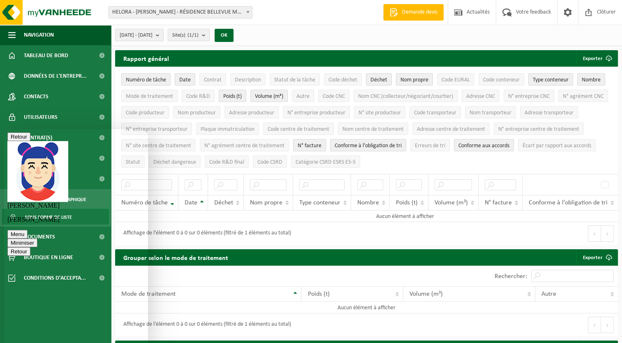
click at [148, 243] on html "Retour Aurélie Aurélie Menu Minimiser Retour Powered by tawk.to Évaluez cette c…" at bounding box center [76, 236] width 144 height 214
drag, startPoint x: 145, startPoint y: 260, endPoint x: 153, endPoint y: 224, distance: 37.5
click at [148, 224] on html "Retour Aurélie Aurélie Menu Minimiser Retour Powered by tawk.to Évaluez cette c…" at bounding box center [76, 236] width 144 height 214
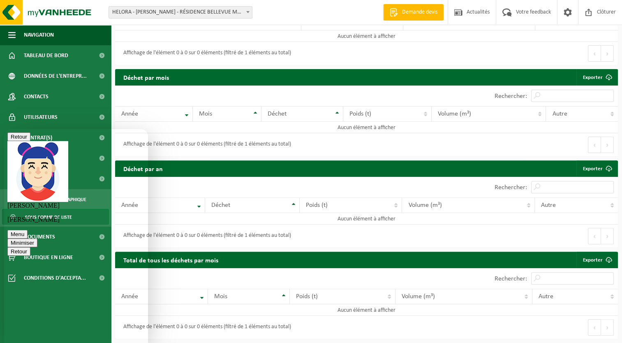
scroll to position [506, 0]
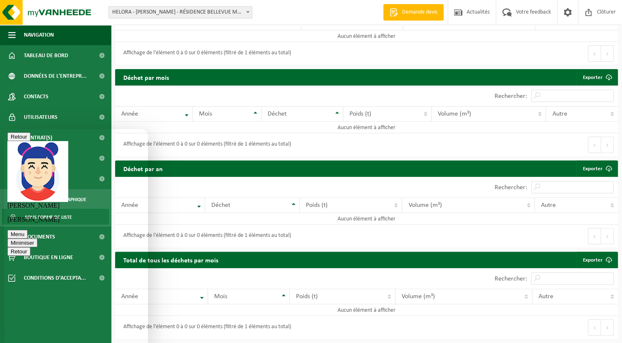
type textarea "super"
type textarea "merci"
type textarea "pouvez-vous regarder que ma collaboratrice [PERSON_NAME] aie aussi accès à ces …"
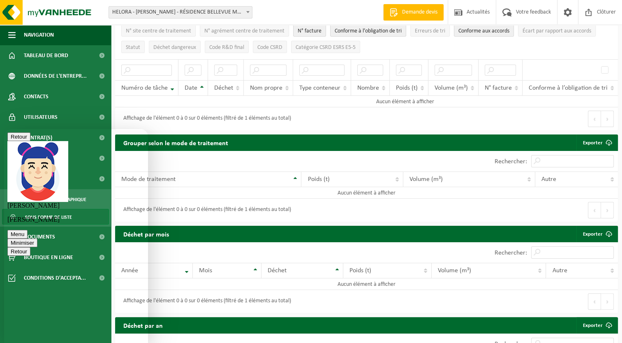
scroll to position [273, 0]
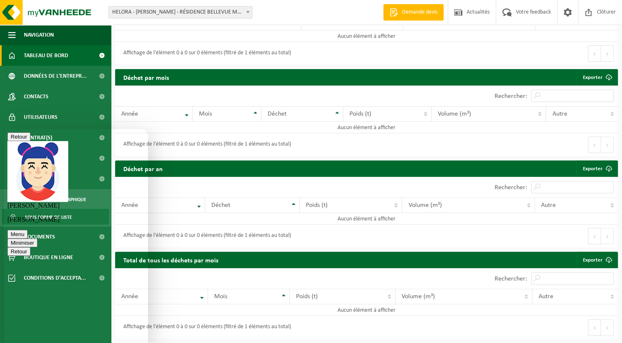
click at [37, 50] on span "Tableau de bord" at bounding box center [46, 55] width 44 height 21
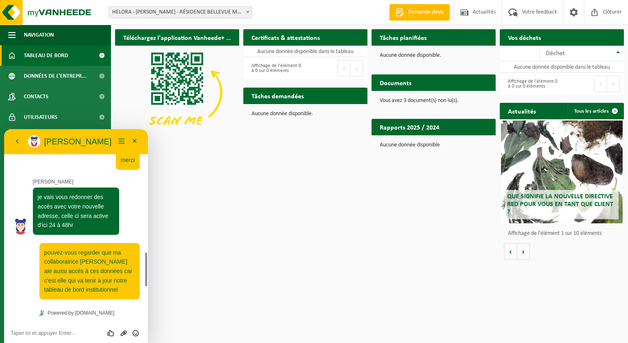
scroll to position [721, 0]
